Goal: Task Accomplishment & Management: Complete application form

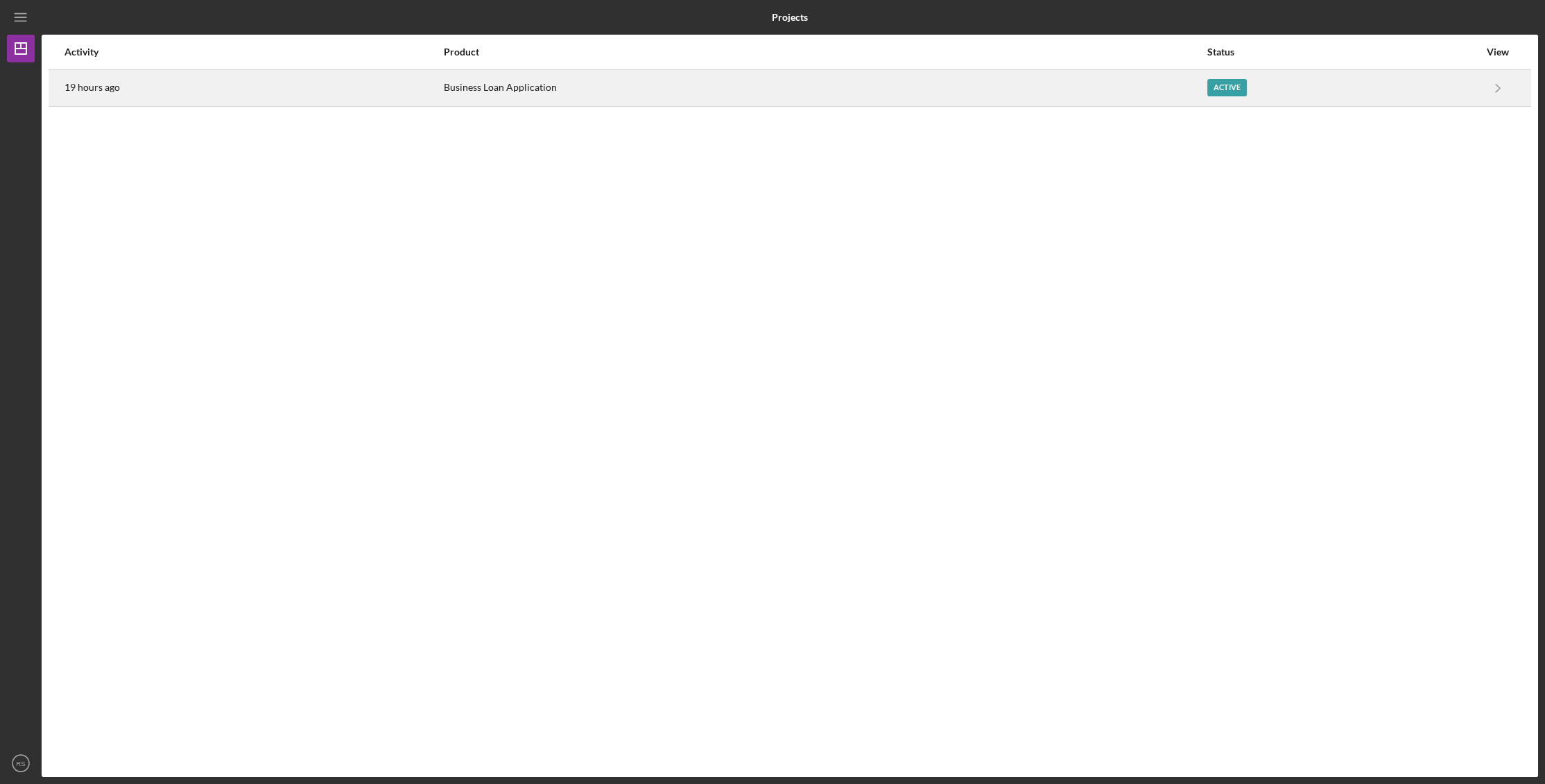
click at [559, 90] on div "Business Loan Application" at bounding box center [825, 88] width 762 height 35
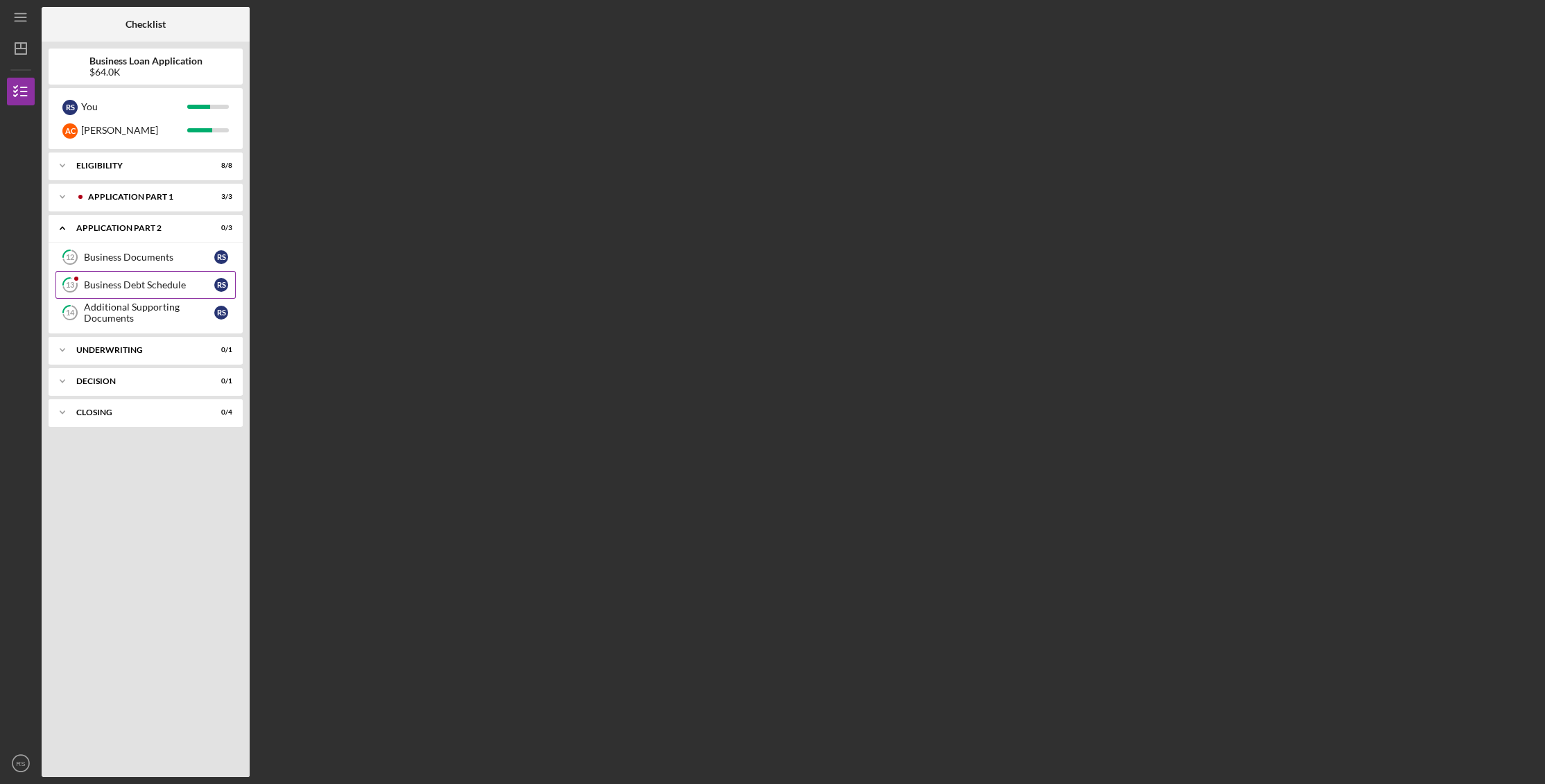
click at [149, 282] on div "Business Debt Schedule" at bounding box center [148, 284] width 130 height 11
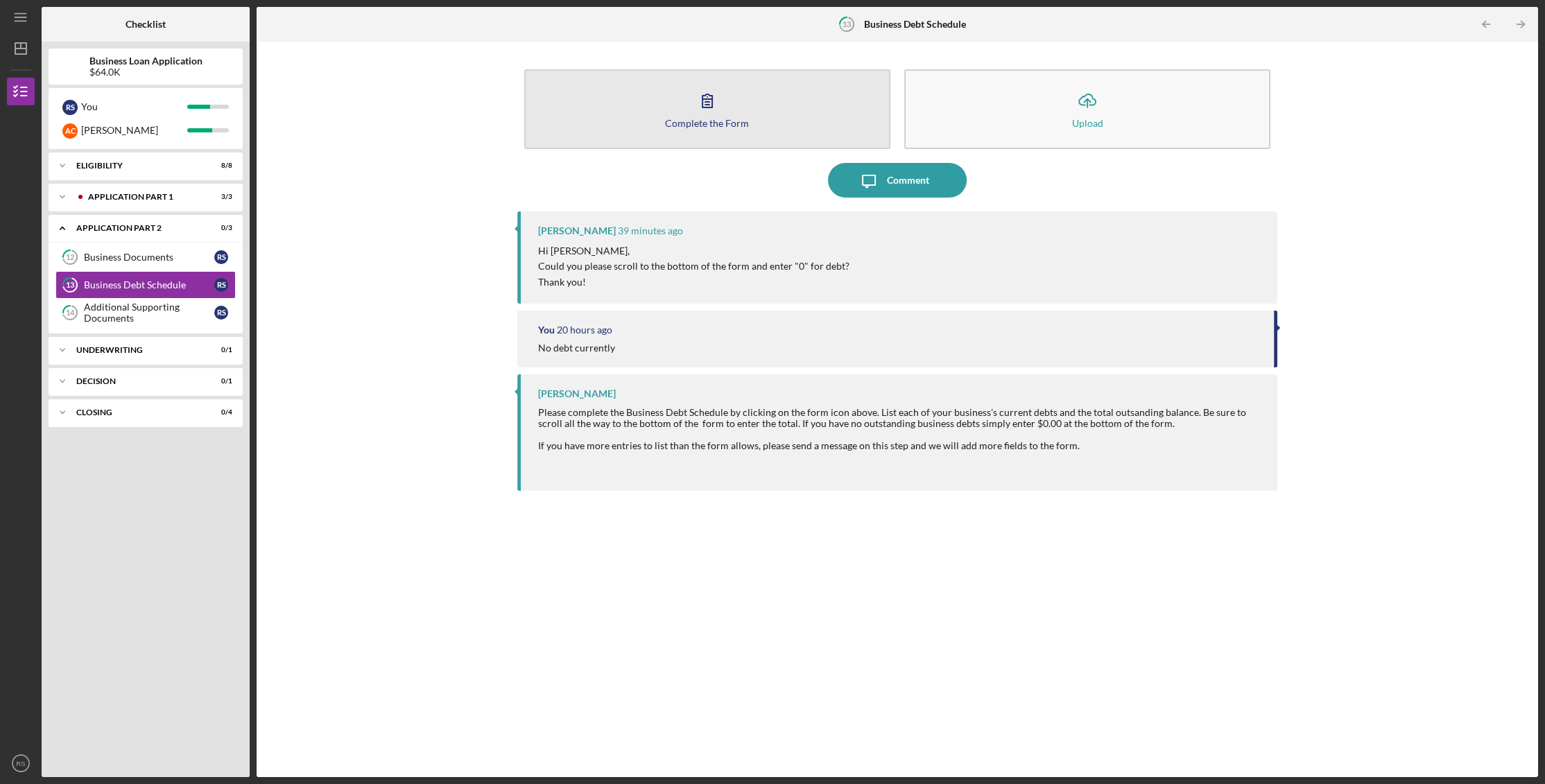
click at [660, 111] on button "Complete the Form Form" at bounding box center [707, 109] width 366 height 80
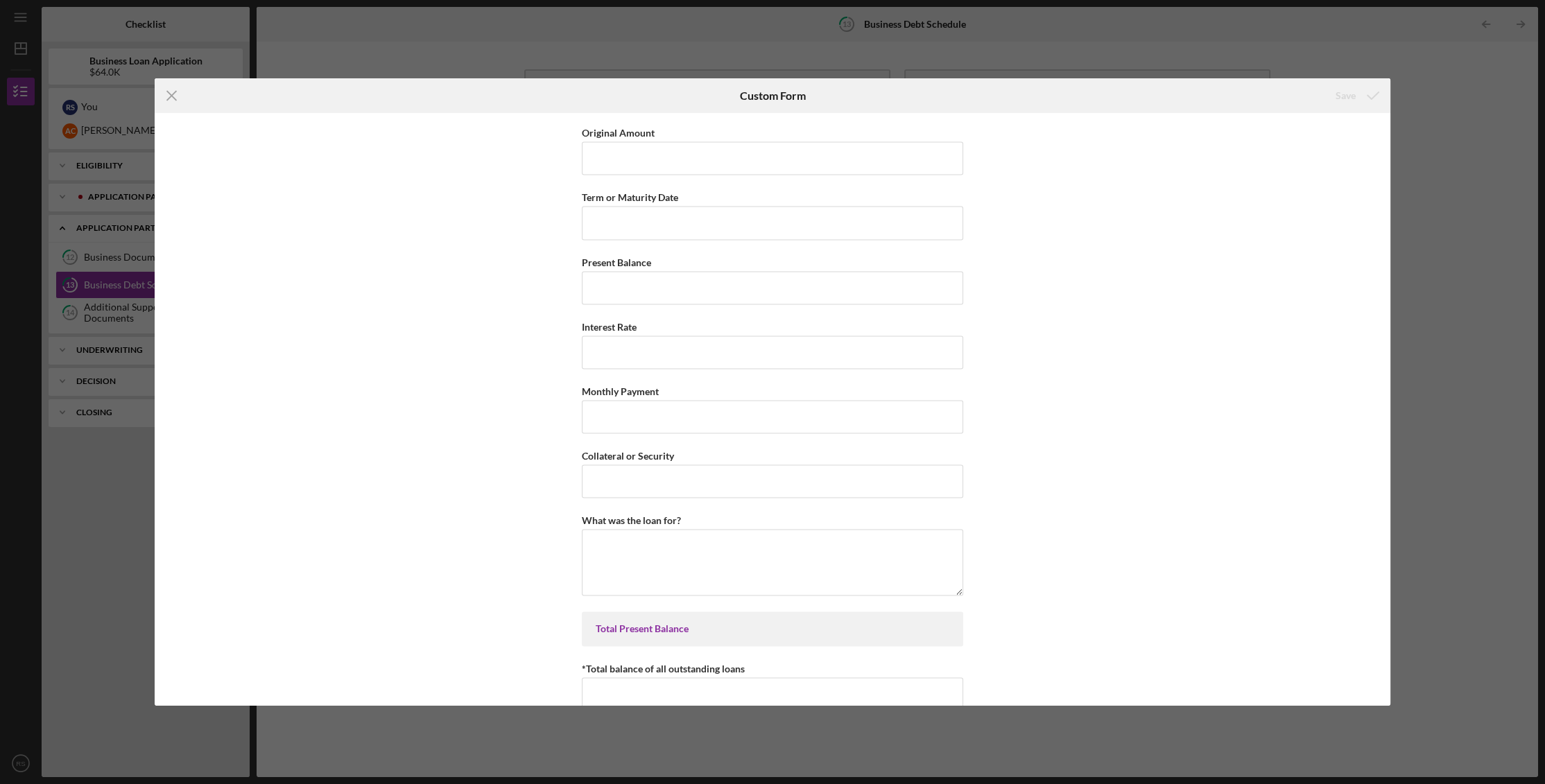
scroll to position [3562, 0]
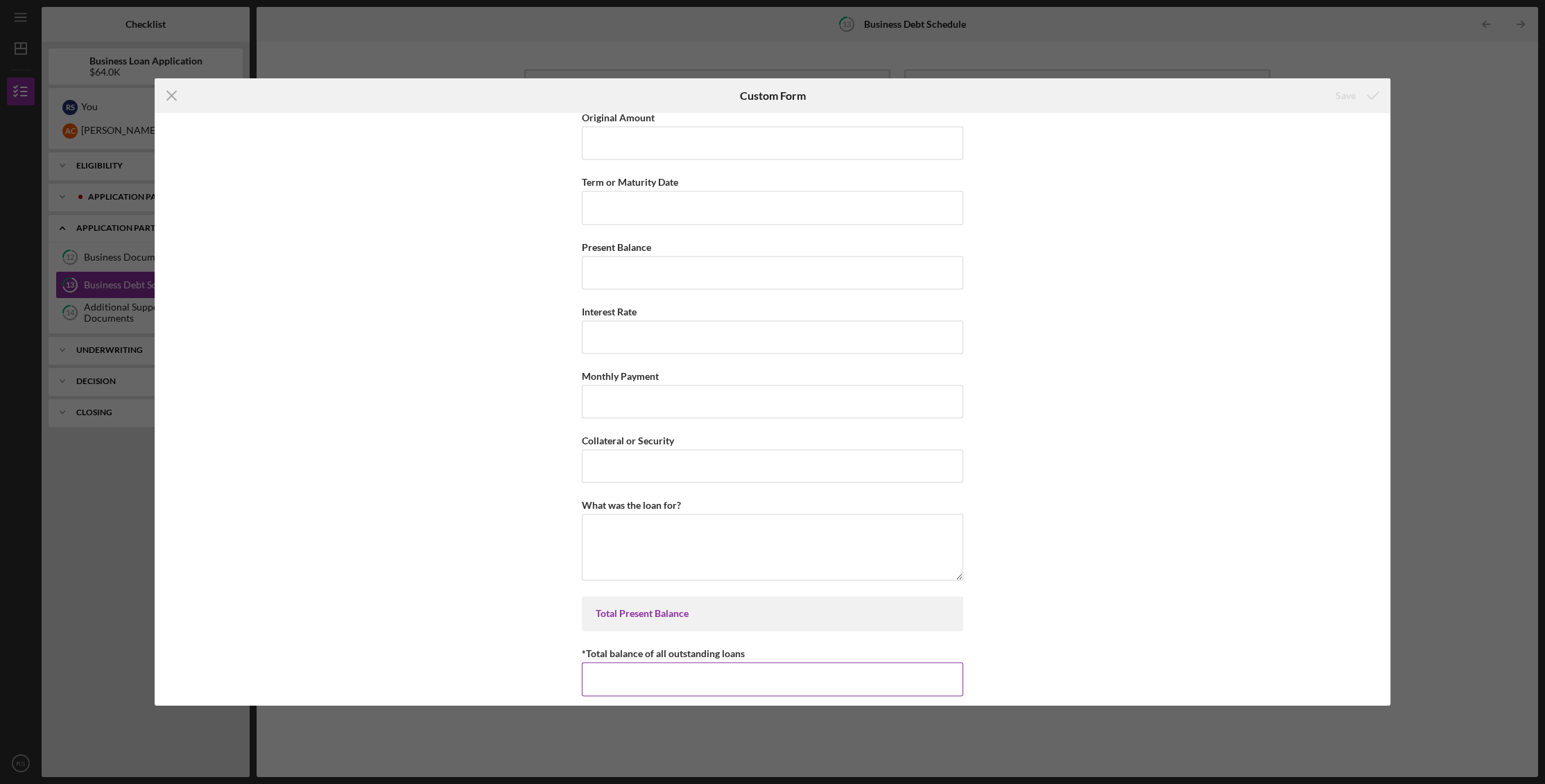
click at [631, 662] on input "*Total balance of all outstanding loans" at bounding box center [772, 679] width 381 height 33
type input "$0"
click at [1352, 96] on div "Save" at bounding box center [1346, 95] width 20 height 28
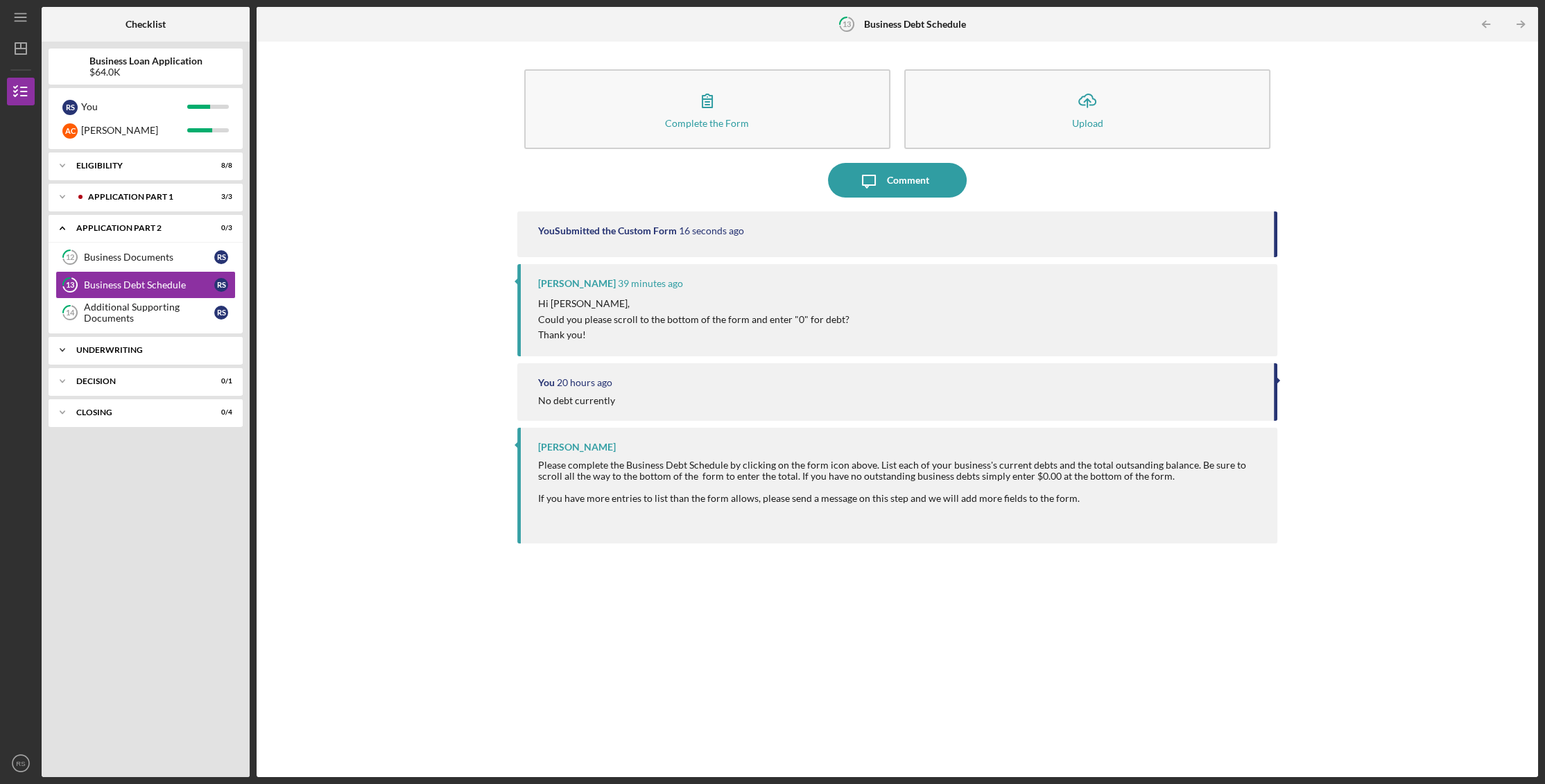
click at [60, 352] on icon "Icon/Expander" at bounding box center [63, 350] width 28 height 28
click at [53, 193] on icon "Icon/Expander" at bounding box center [63, 197] width 28 height 28
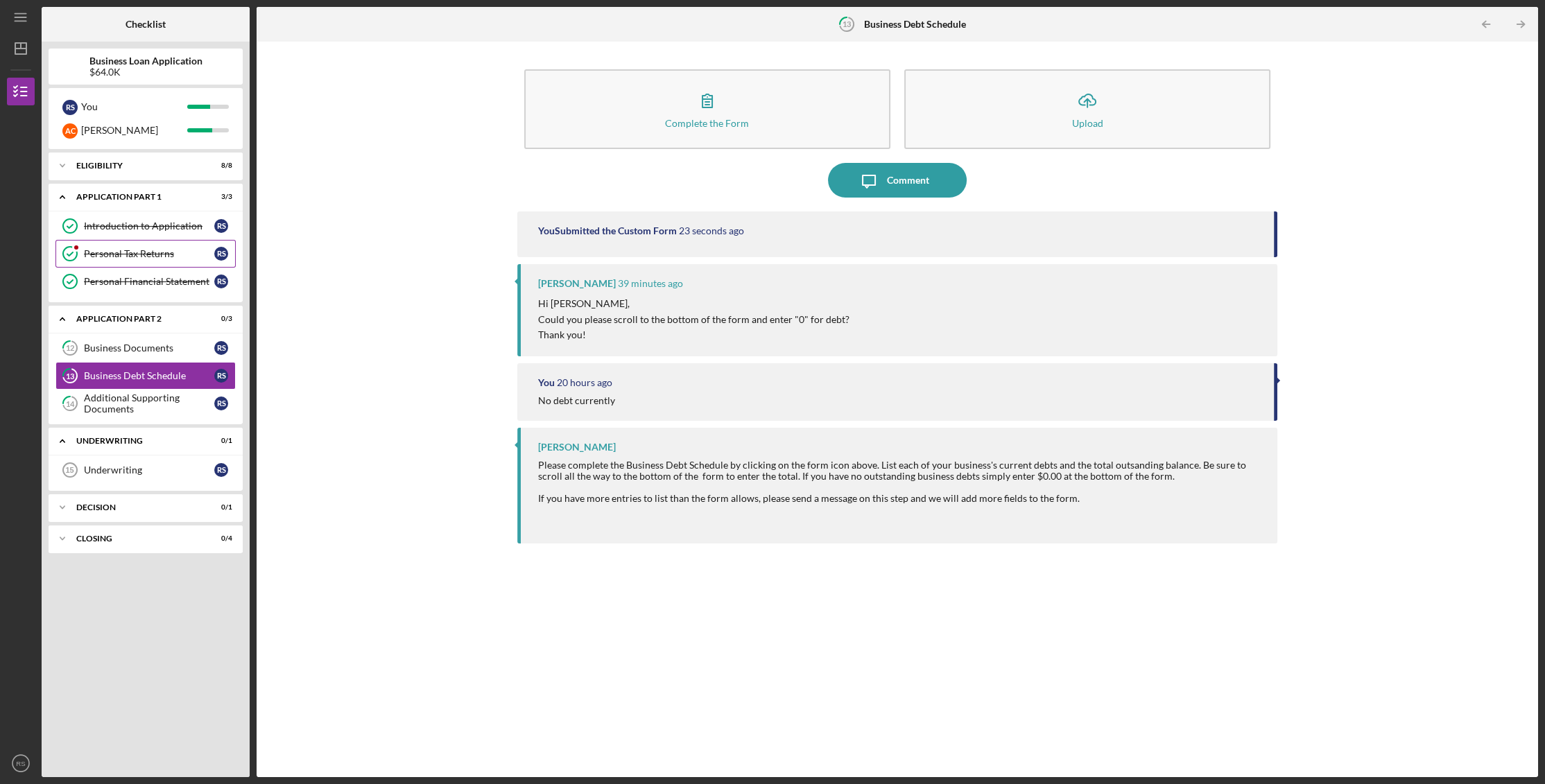
click at [112, 252] on div "Personal Tax Returns" at bounding box center [148, 253] width 130 height 11
